Goal: Information Seeking & Learning: Learn about a topic

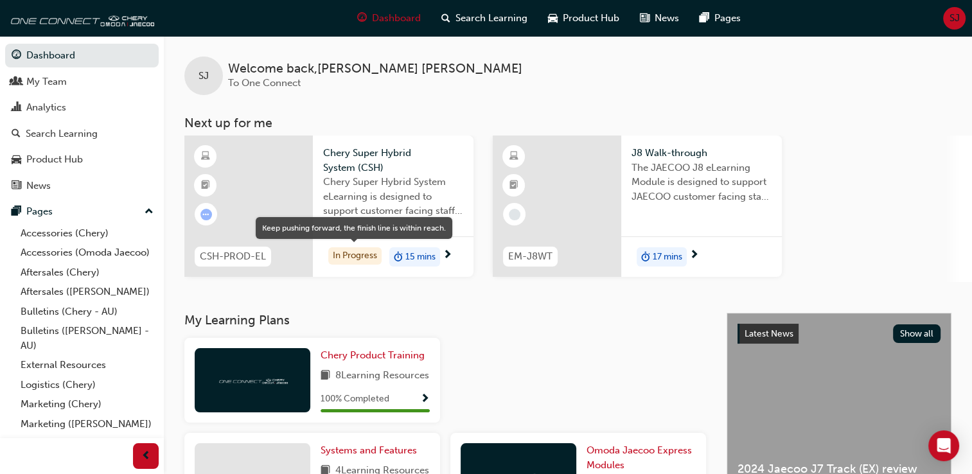
click at [360, 254] on div "In Progress" at bounding box center [354, 255] width 53 height 17
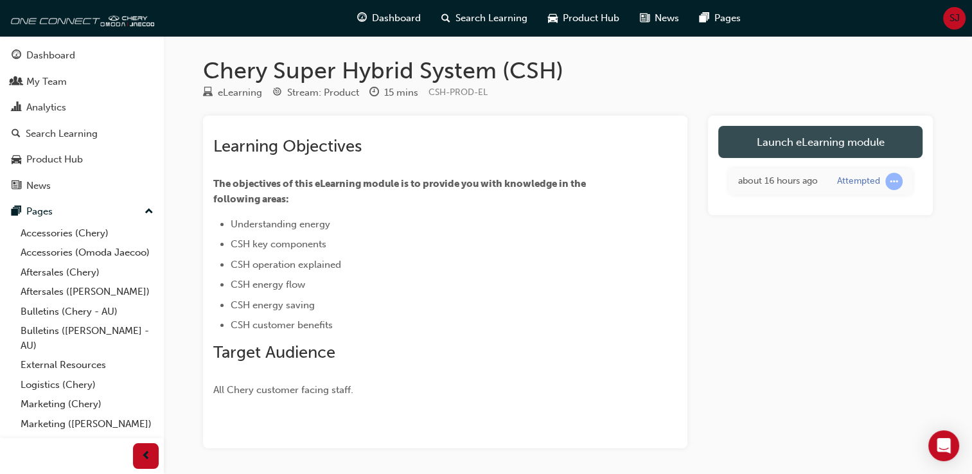
click at [820, 140] on link "Launch eLearning module" at bounding box center [820, 142] width 204 height 32
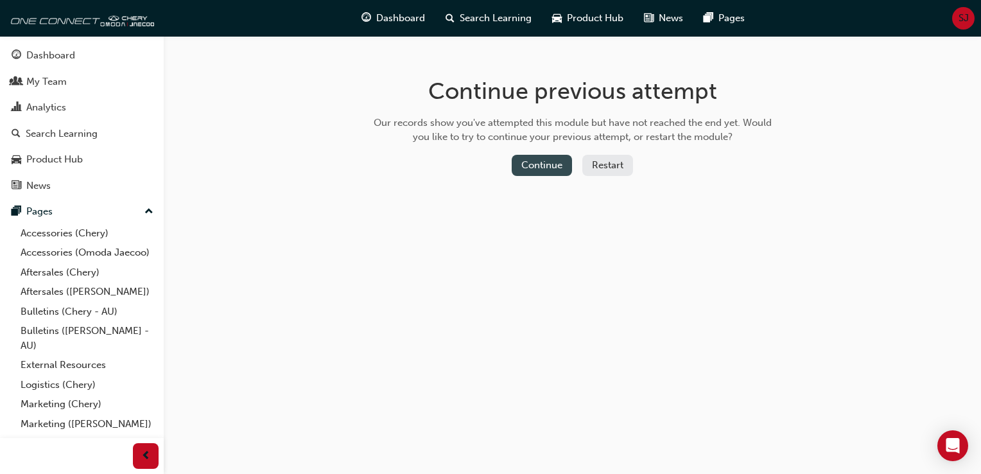
click at [536, 164] on button "Continue" at bounding box center [542, 165] width 60 height 21
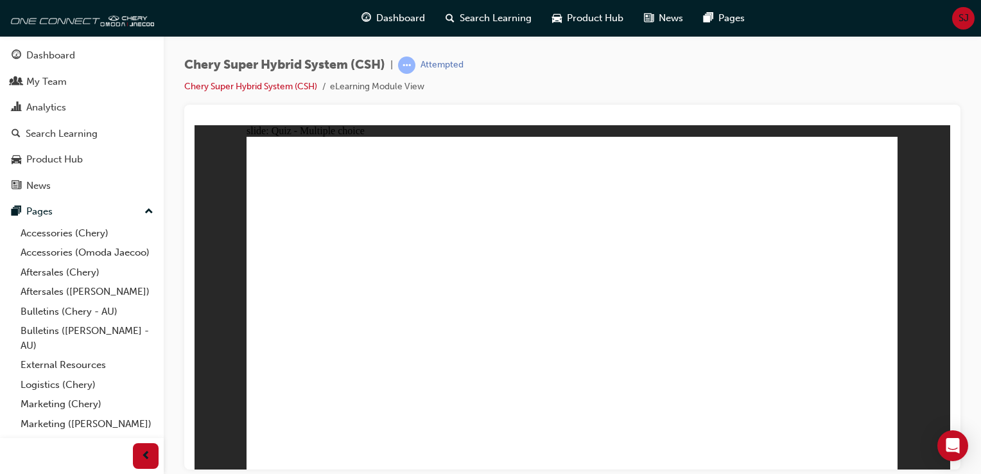
radio input "true"
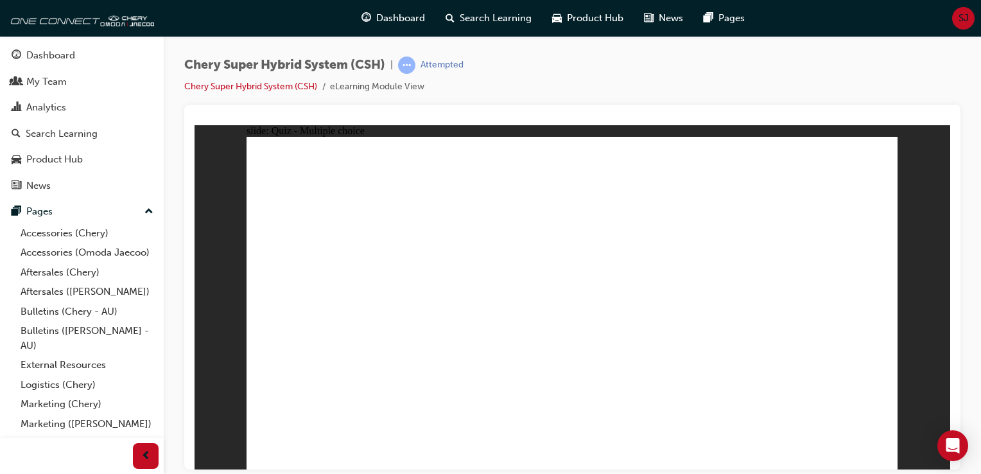
radio input "true"
radio input "false"
radio input "true"
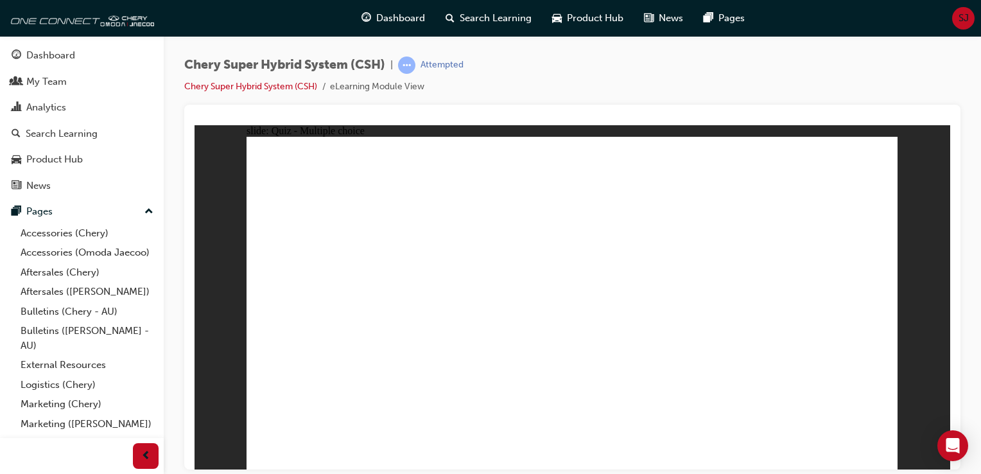
radio input "true"
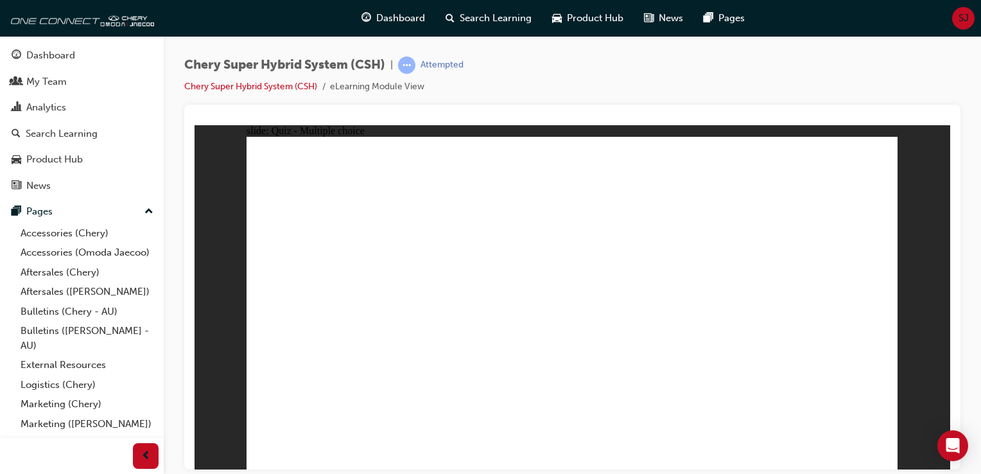
radio input "true"
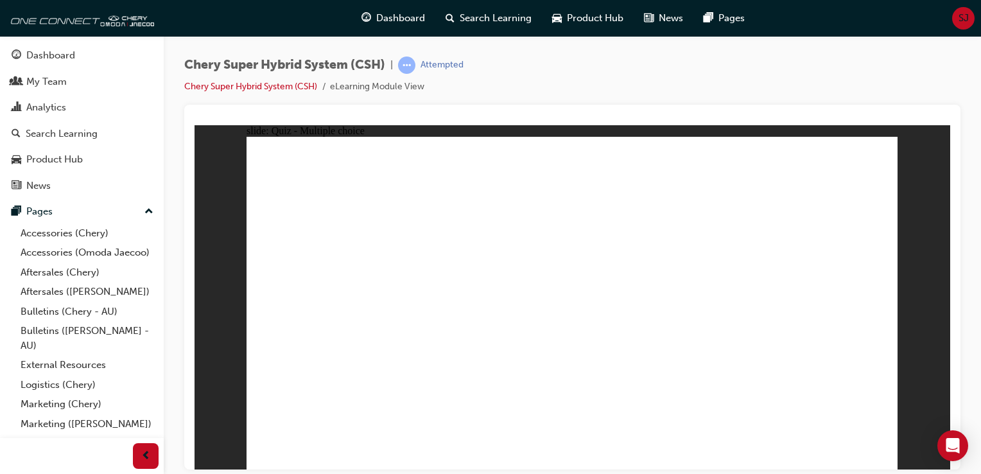
radio input "true"
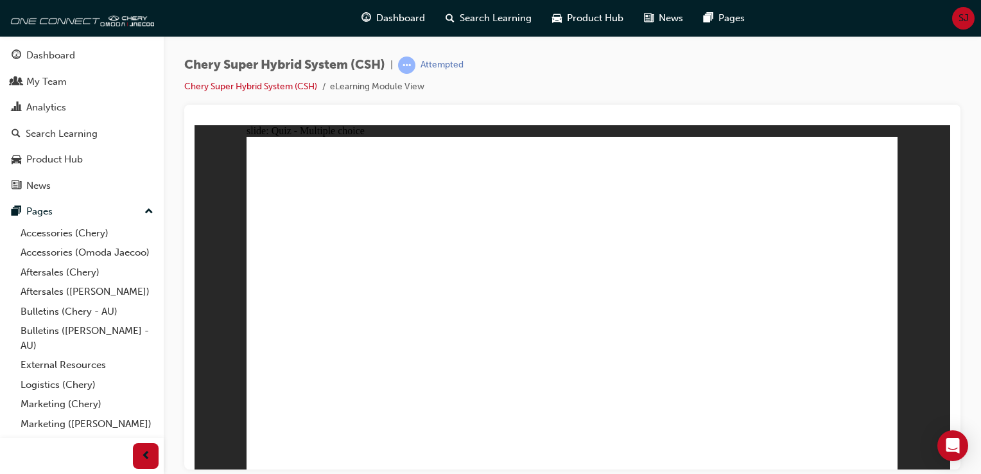
radio input "true"
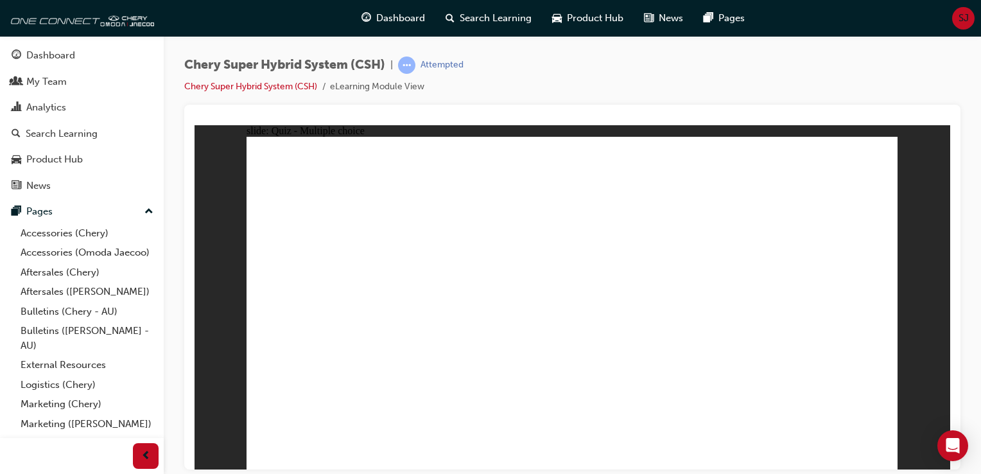
radio input "true"
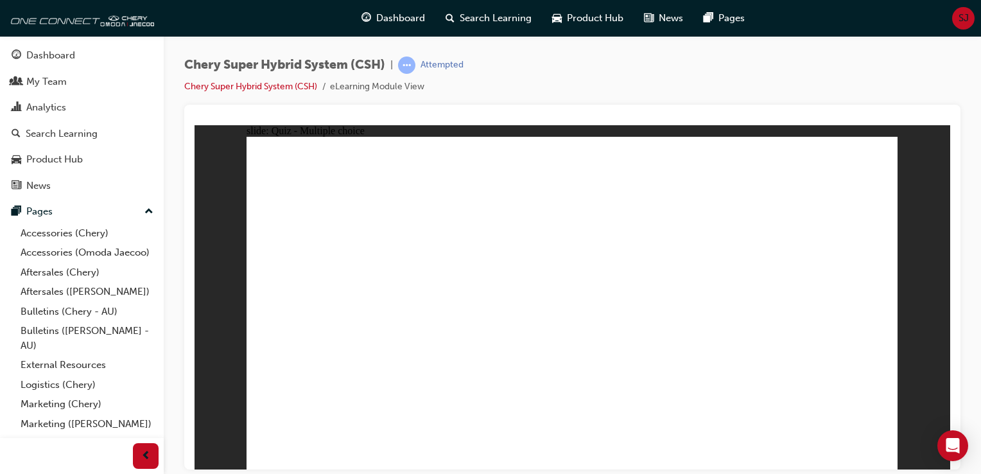
radio input "true"
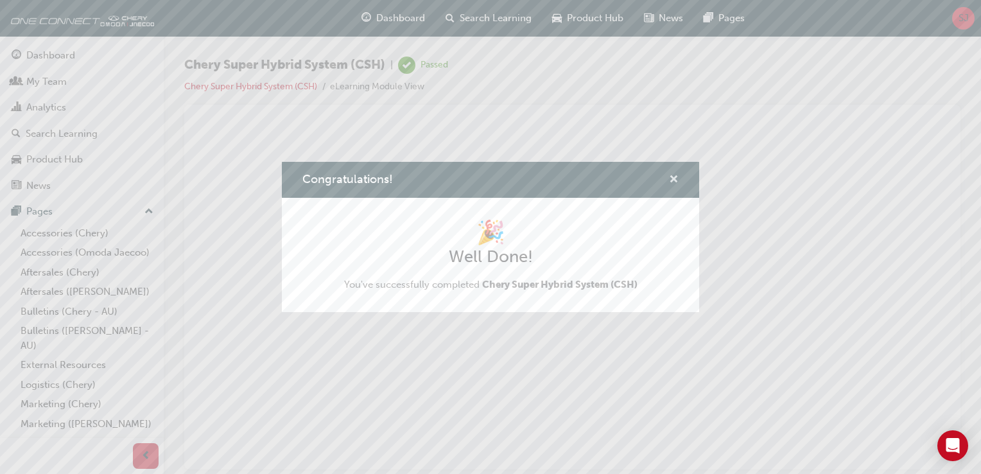
click at [672, 176] on span "cross-icon" at bounding box center [674, 181] width 10 height 12
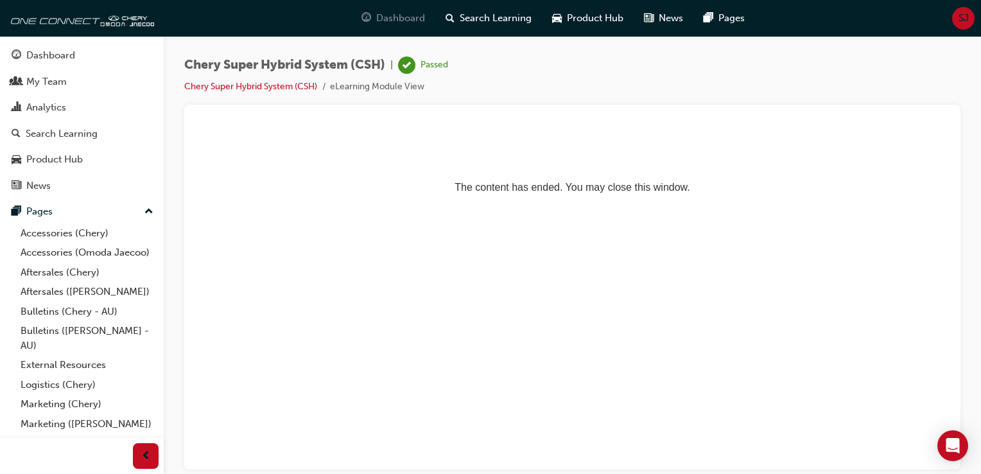
click at [386, 17] on span "Dashboard" at bounding box center [400, 18] width 49 height 15
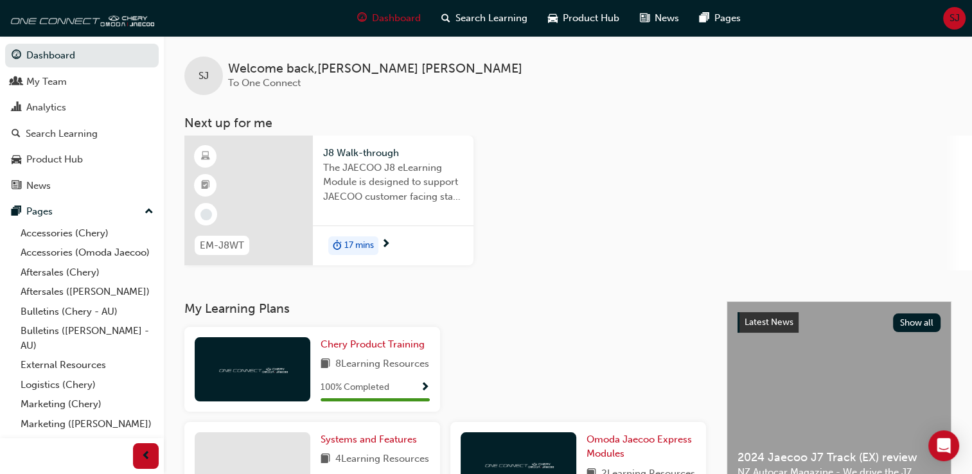
click at [353, 252] on span "17 mins" at bounding box center [359, 245] width 30 height 15
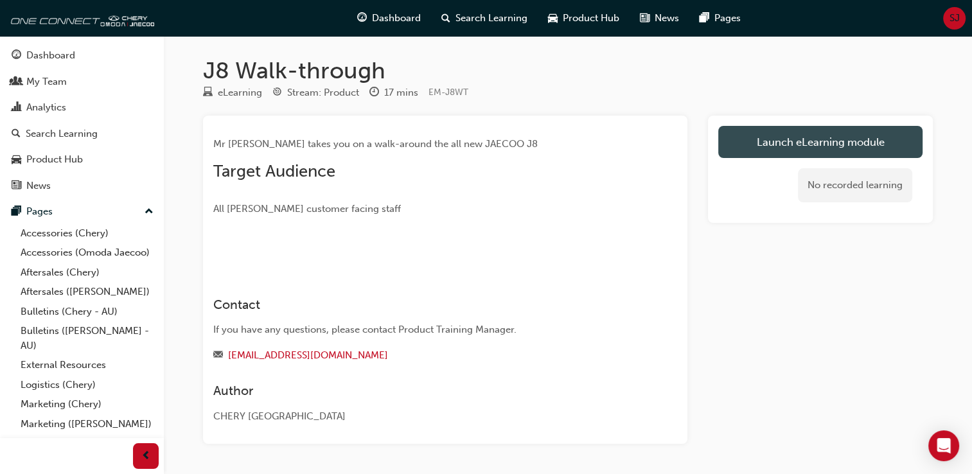
click at [763, 147] on link "Launch eLearning module" at bounding box center [820, 142] width 204 height 32
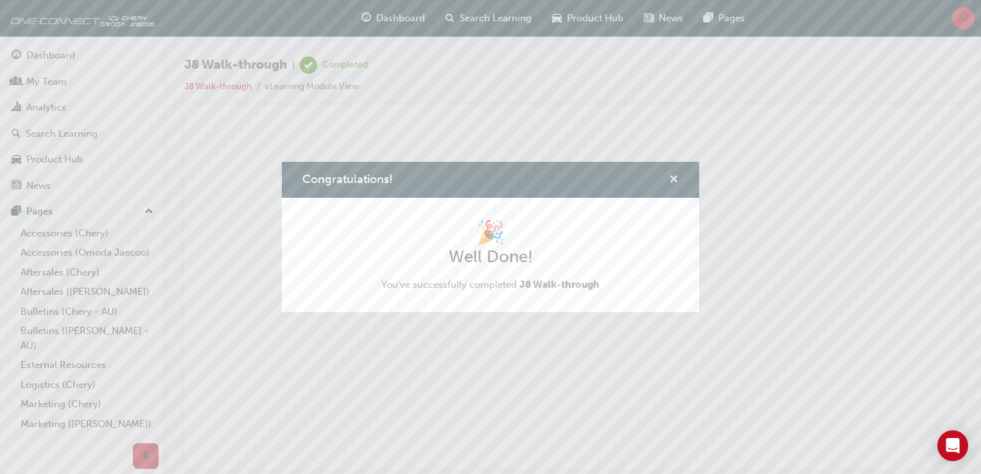
click at [674, 179] on span "cross-icon" at bounding box center [674, 181] width 10 height 12
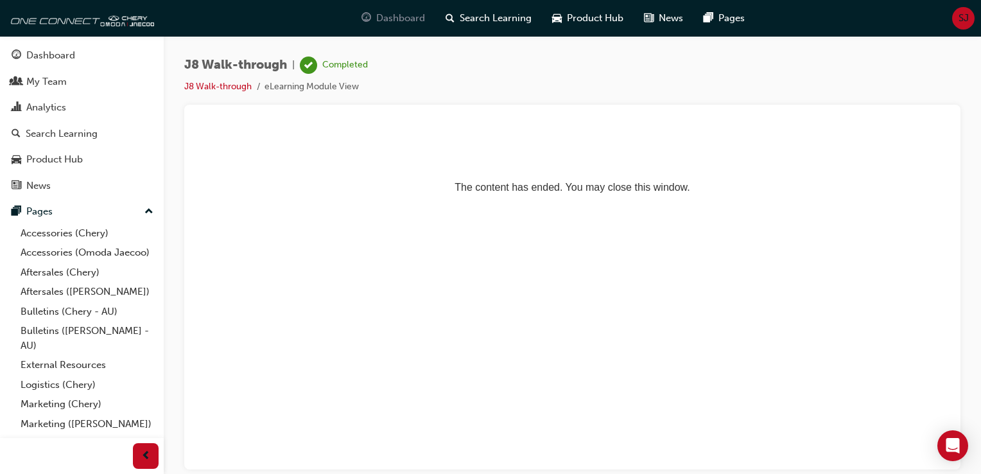
click at [384, 10] on div "Dashboard" at bounding box center [393, 18] width 84 height 26
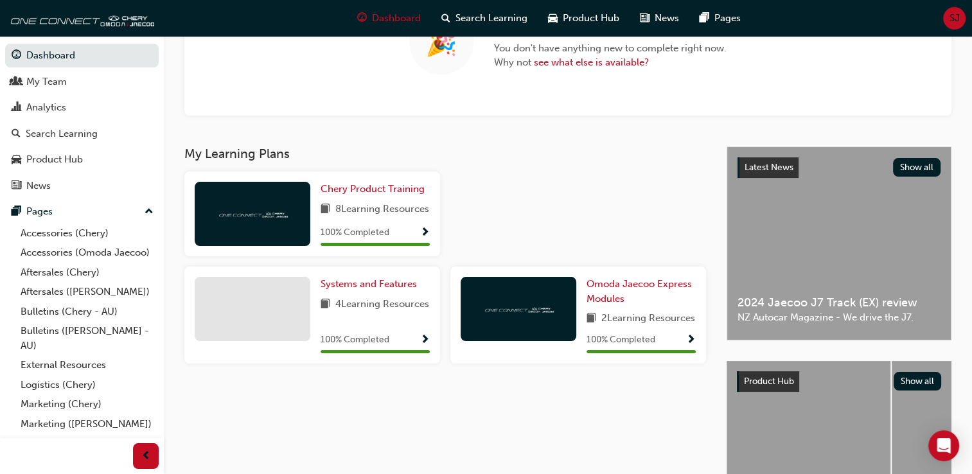
scroll to position [155, 0]
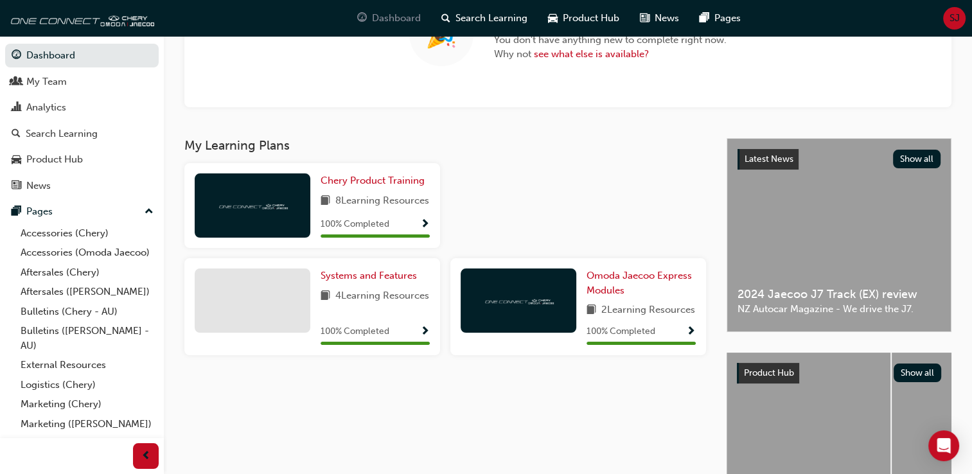
click at [365, 14] on span "guage-icon" at bounding box center [362, 18] width 10 height 16
